Goal: Task Accomplishment & Management: Use online tool/utility

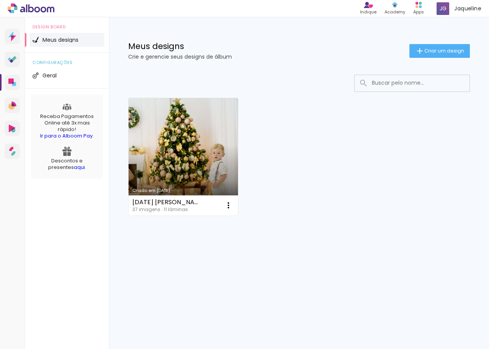
click at [214, 190] on div "Criado em [DATE]" at bounding box center [183, 190] width 102 height 4
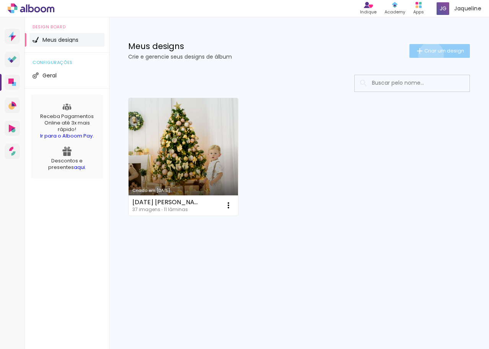
click at [430, 54] on paper-button "Criar um design" at bounding box center [440, 51] width 60 height 14
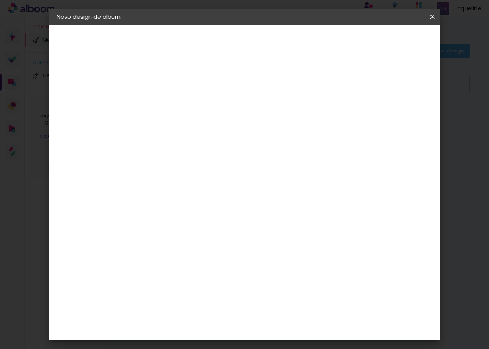
click at [182, 106] on input at bounding box center [182, 103] width 0 height 12
type input "Teste"
type paper-input "Teste"
click at [260, 42] on paper-button "Avançar" at bounding box center [242, 40] width 38 height 13
click at [316, 160] on div "Sugerir uma encadernadora" at bounding box center [291, 160] width 47 height 12
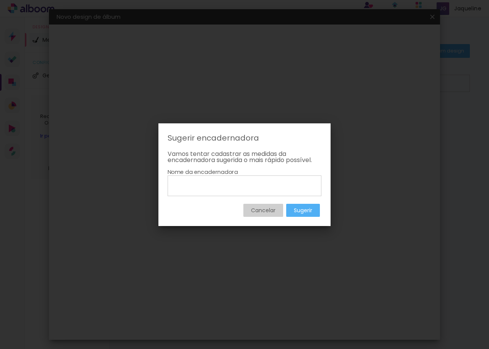
click at [276, 214] on paper-button "Cancelar" at bounding box center [263, 210] width 40 height 13
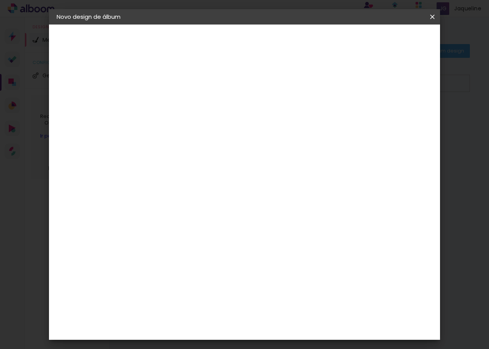
click at [224, 150] on div at bounding box center [201, 150] width 77 height 1
click at [316, 160] on div "Sugerir uma encadernadora" at bounding box center [291, 160] width 47 height 12
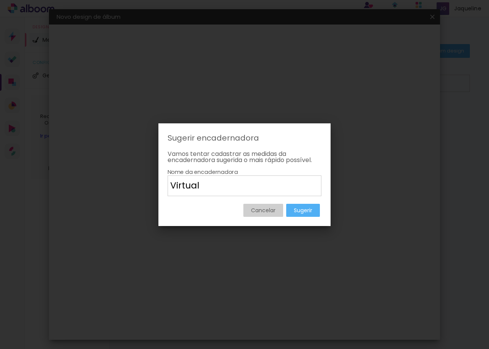
type input "Virtual"
type paper-input "Virtual"
click at [0, 0] on slot "Sugerir" at bounding box center [0, 0] width 0 height 0
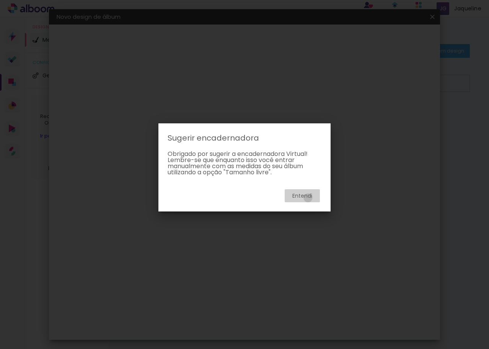
click at [0, 0] on slot "Entendi" at bounding box center [0, 0] width 0 height 0
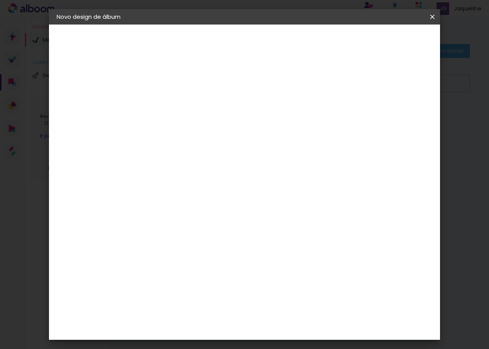
click at [0, 0] on slot "Tamanho Livre" at bounding box center [0, 0] width 0 height 0
click at [0, 0] on slot "Avançar" at bounding box center [0, 0] width 0 height 0
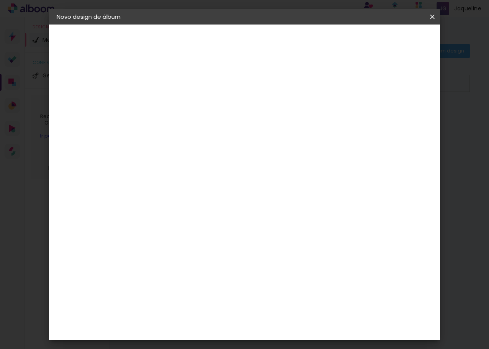
click at [163, 192] on input "30" at bounding box center [158, 190] width 20 height 11
drag, startPoint x: 167, startPoint y: 192, endPoint x: 158, endPoint y: 194, distance: 8.9
click at [158, 194] on input "30" at bounding box center [158, 190] width 20 height 11
type input "20"
type paper-input "20"
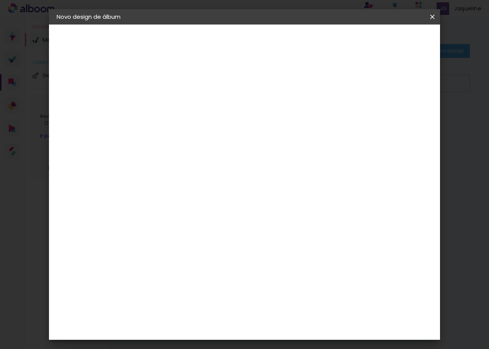
click at [244, 120] on span "30" at bounding box center [238, 119] width 13 height 11
drag, startPoint x: 241, startPoint y: 119, endPoint x: 230, endPoint y: 119, distance: 10.7
click at [230, 119] on div "30 cm" at bounding box center [242, 119] width 97 height 19
click at [243, 118] on span "30" at bounding box center [238, 119] width 13 height 11
click at [242, 121] on span "30" at bounding box center [238, 119] width 13 height 11
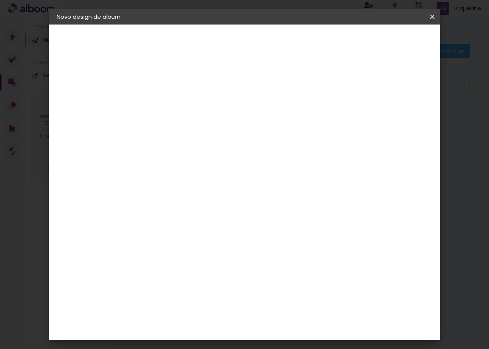
click at [288, 237] on input "60" at bounding box center [287, 233] width 20 height 11
drag, startPoint x: 289, startPoint y: 234, endPoint x: 294, endPoint y: 233, distance: 5.1
click at [294, 233] on input "60" at bounding box center [287, 233] width 20 height 11
type input "40"
type paper-input "40"
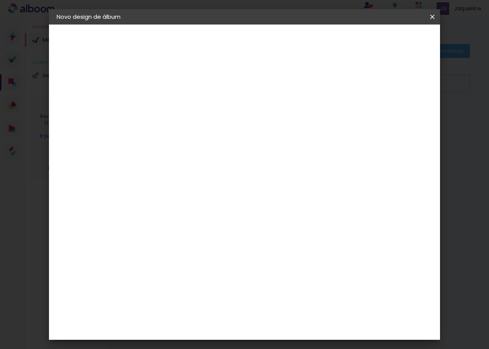
click at [385, 43] on span "Iniciar design" at bounding box center [367, 40] width 35 height 5
